Goal: Task Accomplishment & Management: Use online tool/utility

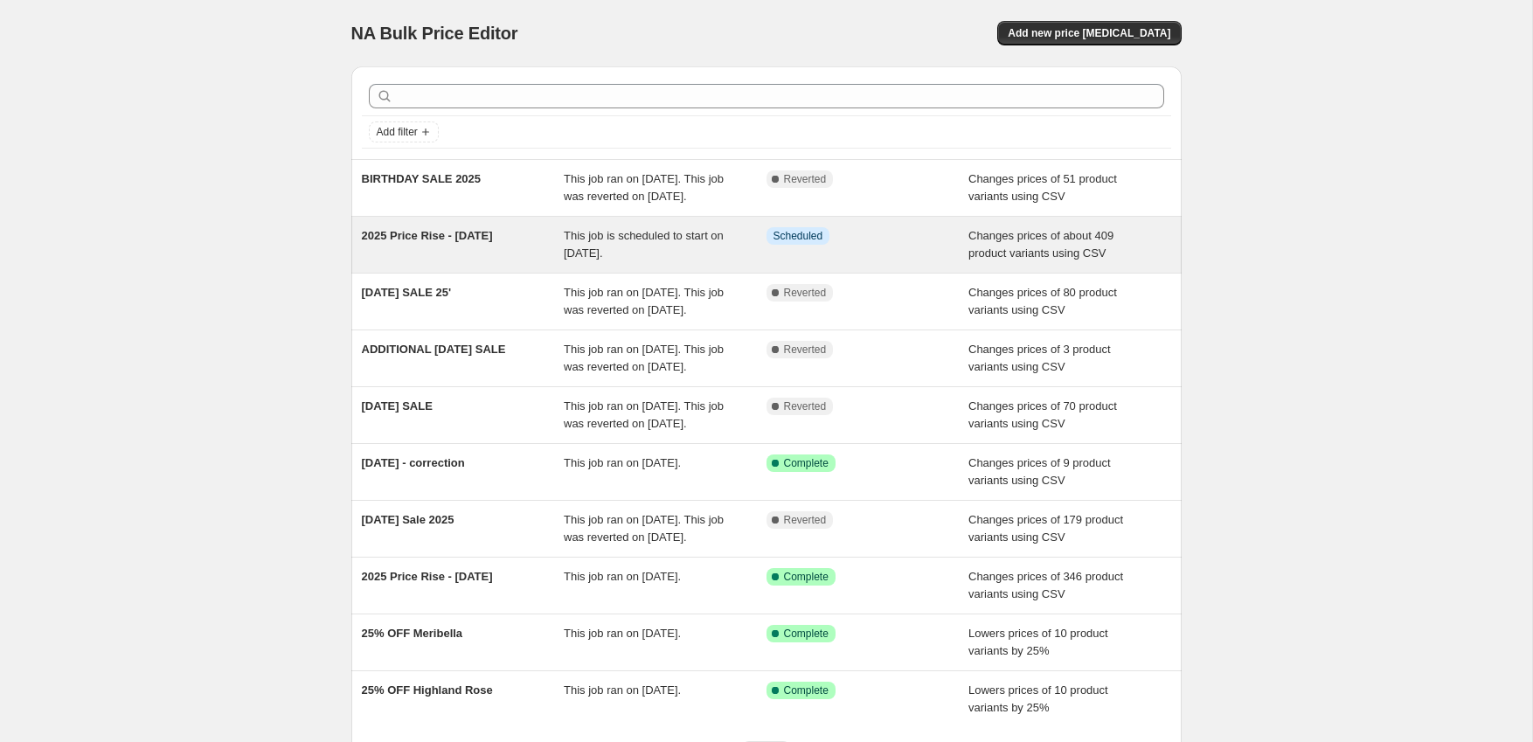
click at [493, 242] on span "2025 Price Rise - [DATE]" at bounding box center [427, 235] width 131 height 13
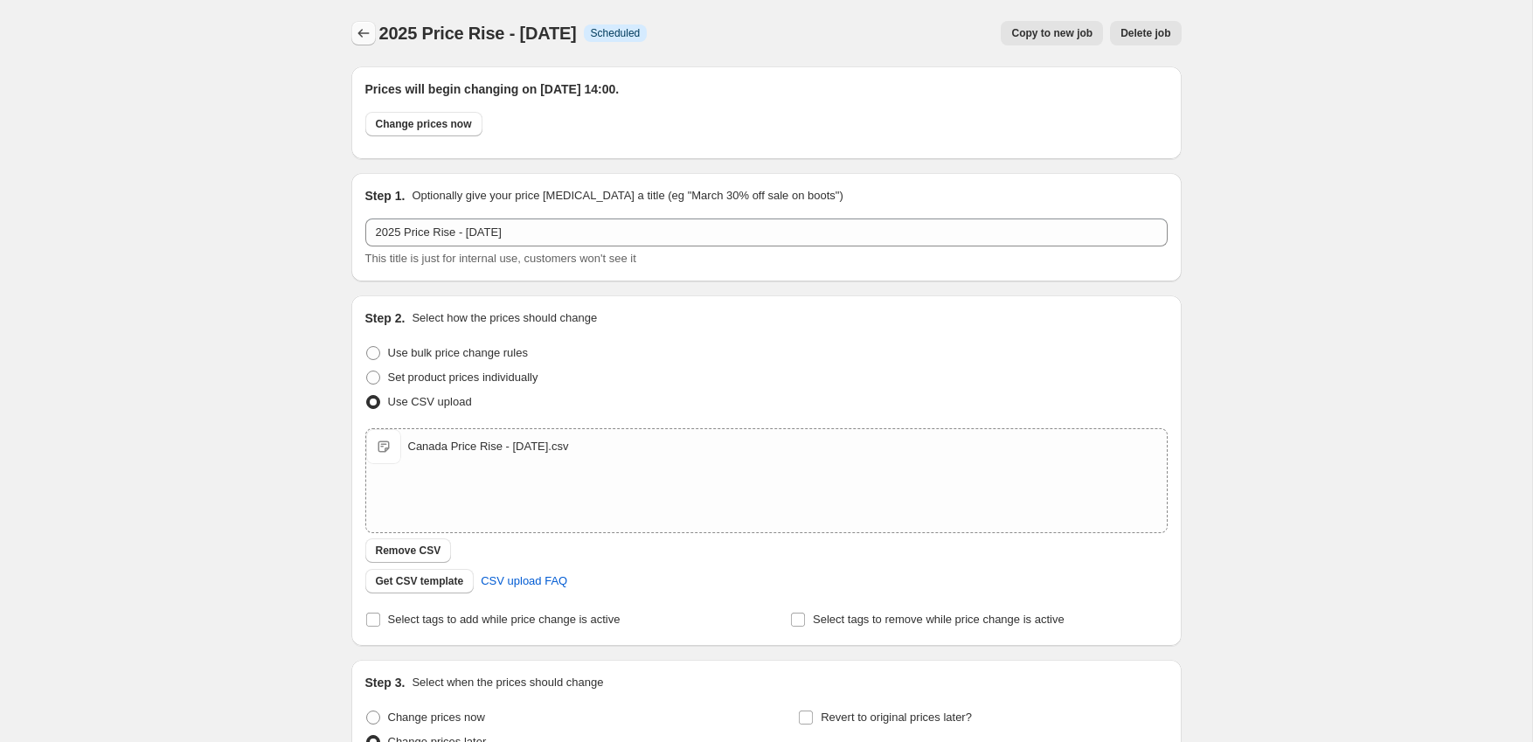
click at [365, 32] on icon "Price change jobs" at bounding box center [363, 32] width 17 height 17
